Goal: Task Accomplishment & Management: Use online tool/utility

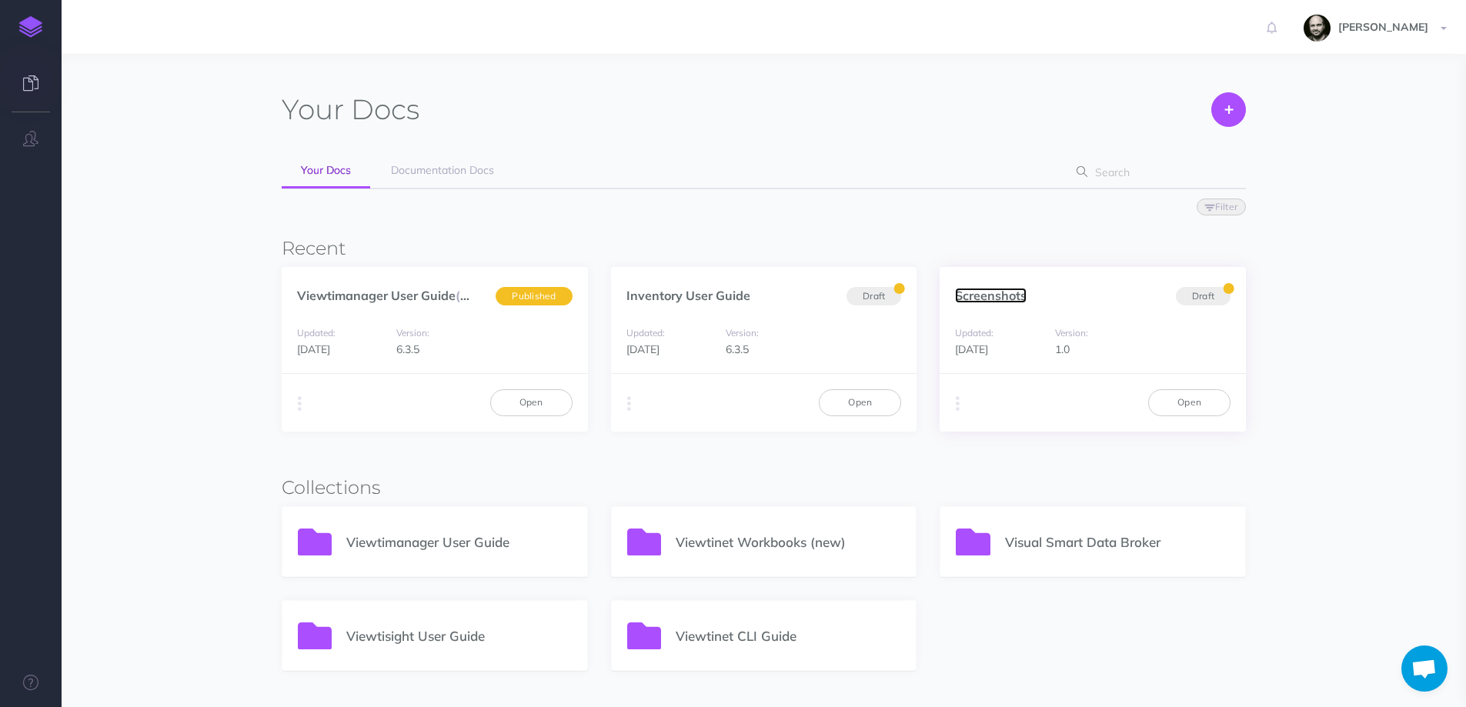
click at [991, 289] on link "Screenshots" at bounding box center [991, 295] width 72 height 15
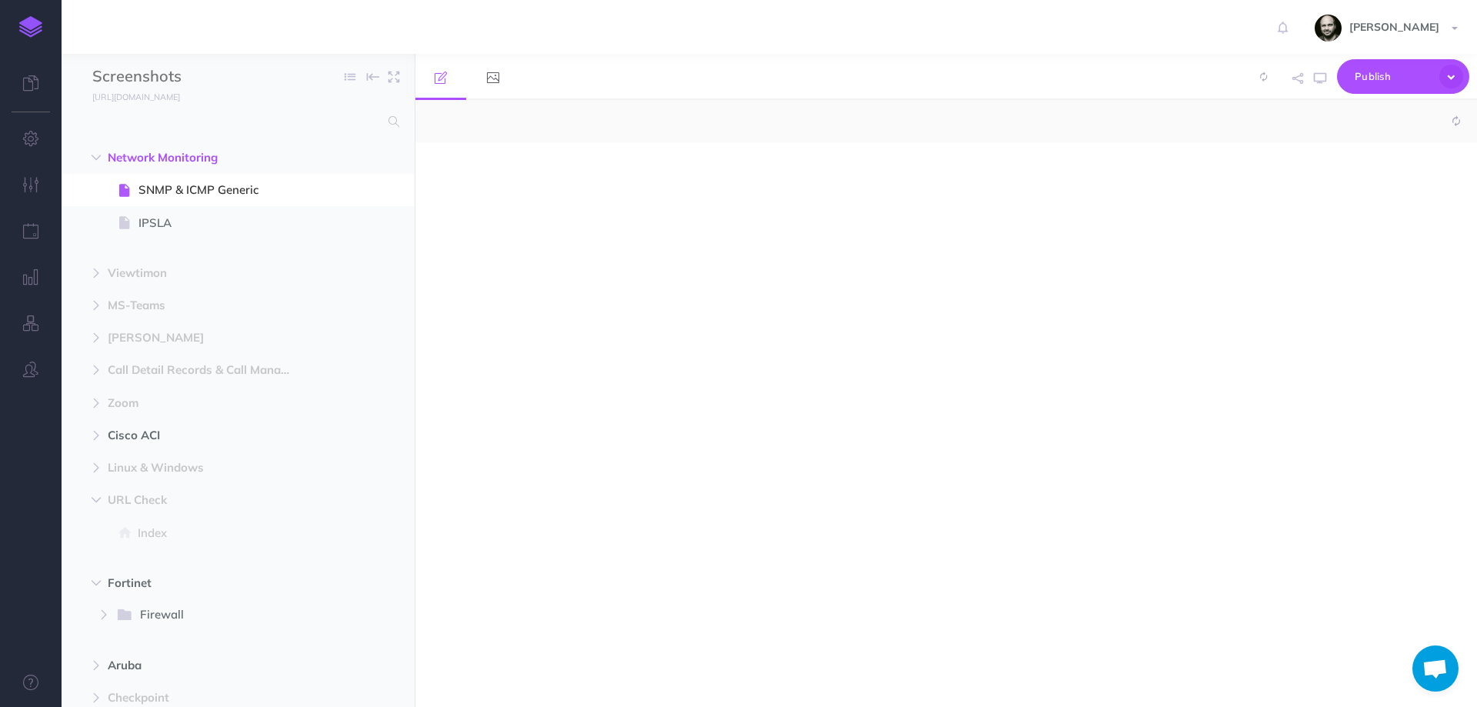
select select "null"
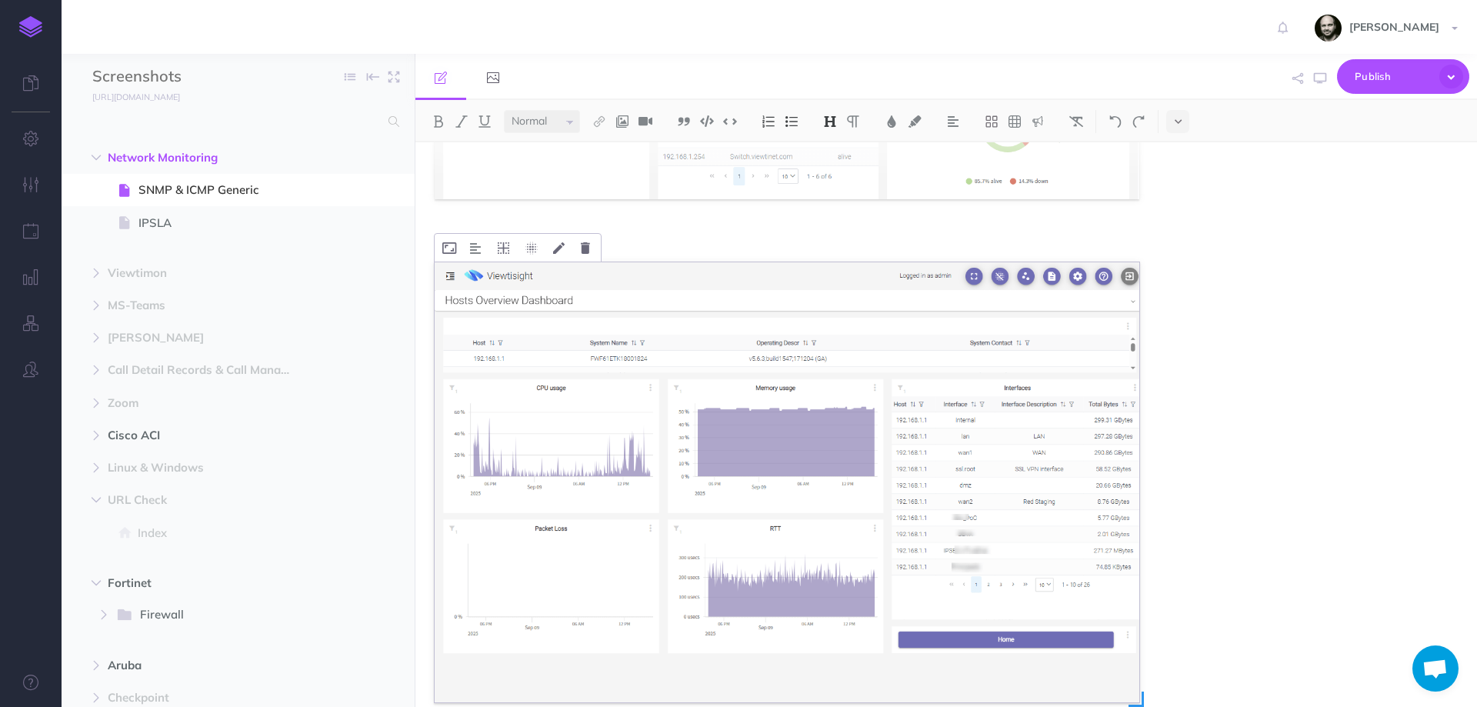
scroll to position [308, 0]
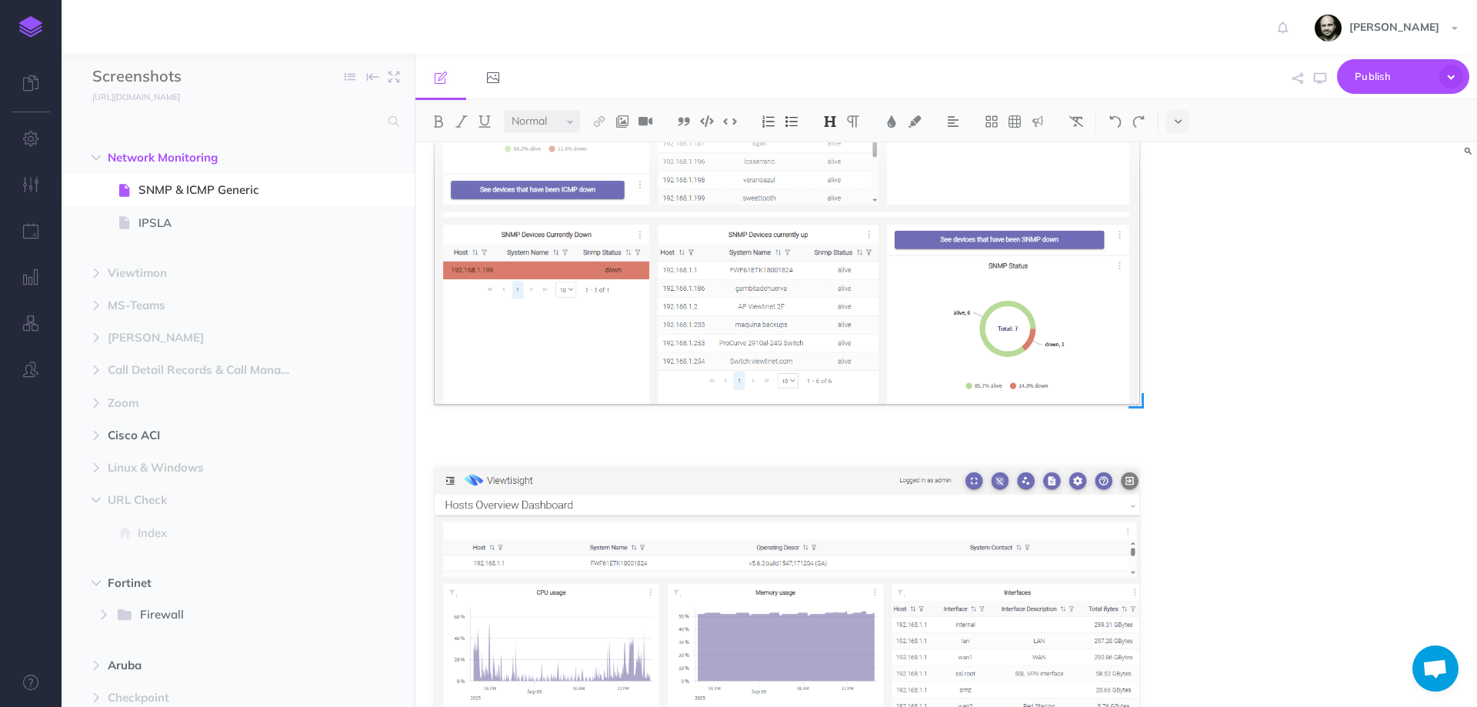
click at [683, 270] on img at bounding box center [787, 184] width 705 height 441
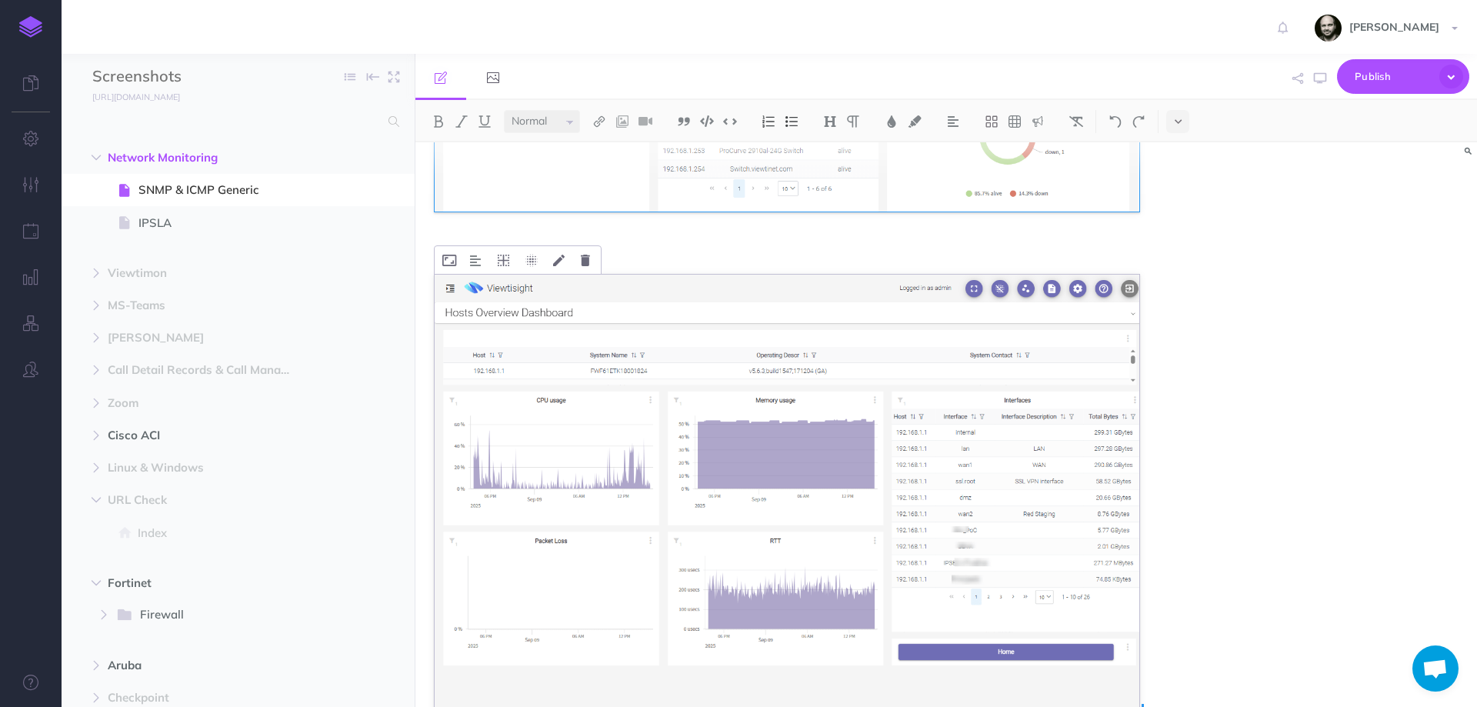
scroll to position [616, 0]
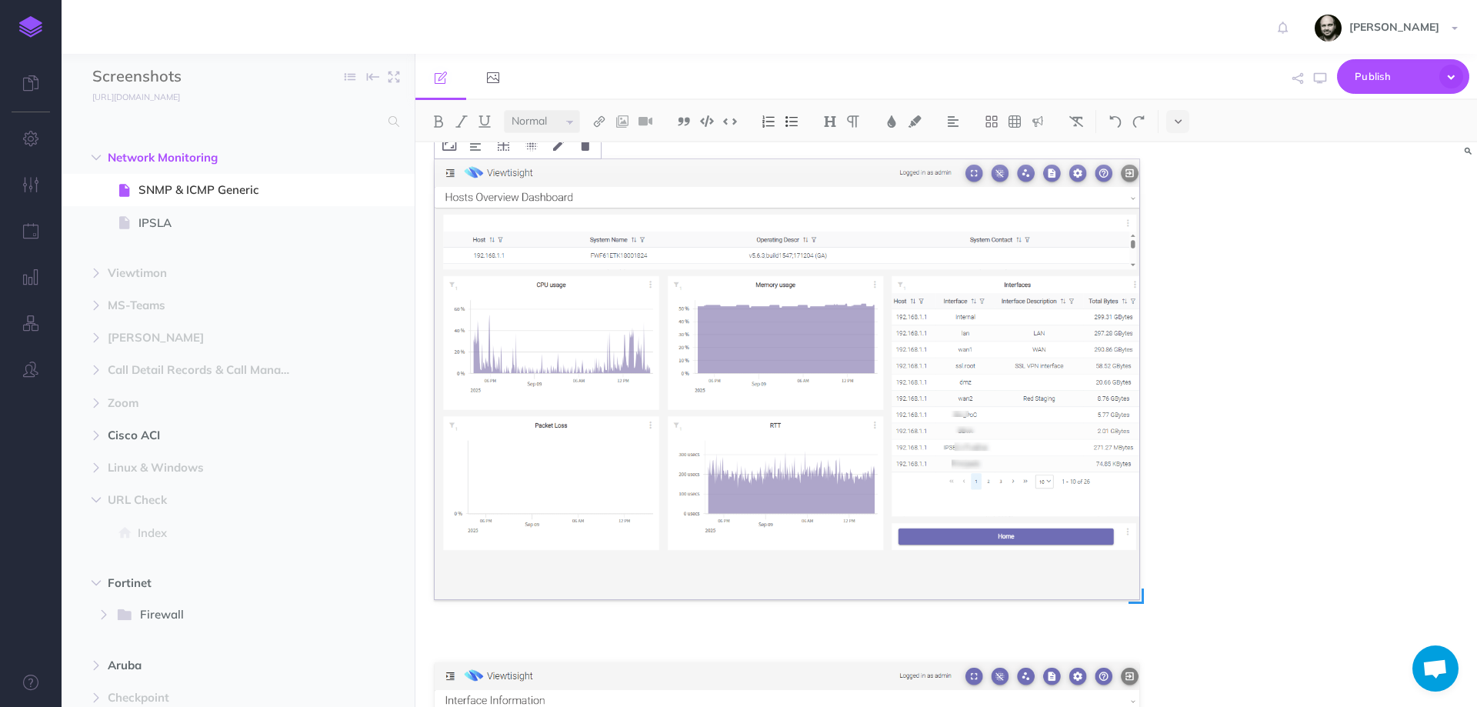
drag, startPoint x: 644, startPoint y: 387, endPoint x: 666, endPoint y: 342, distance: 49.6
click at [666, 342] on img at bounding box center [787, 379] width 705 height 441
click at [658, 325] on img at bounding box center [787, 379] width 705 height 441
click at [1319, 75] on icon "button" at bounding box center [1320, 78] width 12 height 12
